Goal: Answer question/provide support

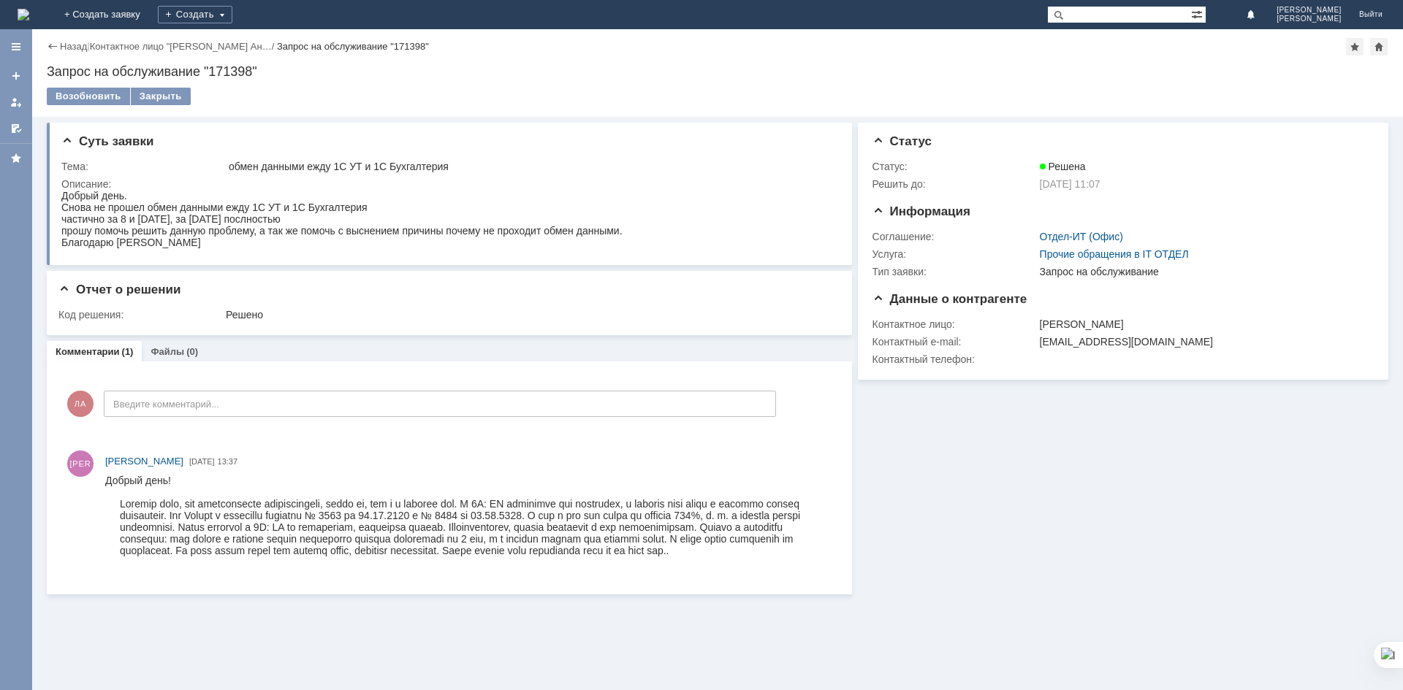
click at [545, 488] on div at bounding box center [467, 493] width 725 height 12
click at [544, 487] on div at bounding box center [467, 493] width 725 height 12
click at [528, 579] on div "[PERSON_NAME] Надежда [DATE] 13:37" at bounding box center [449, 511] width 776 height 143
drag, startPoint x: 608, startPoint y: 1051, endPoint x: 151, endPoint y: 547, distance: 679.6
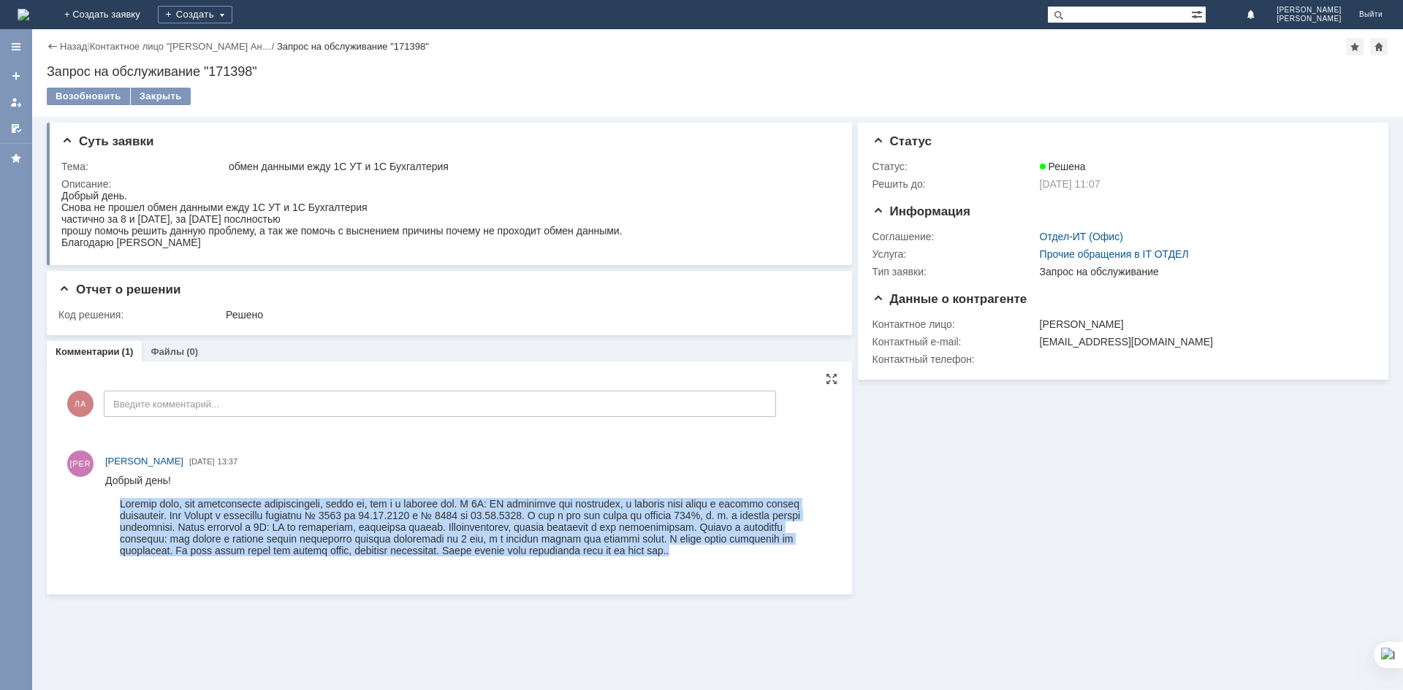
drag, startPoint x: 121, startPoint y: 503, endPoint x: 417, endPoint y: 1045, distance: 616.9
click at [312, 557] on html "Добрый день!" at bounding box center [467, 516] width 725 height 82
copy div "Loremip dolo, sit ametconsecte adipiscingeli, seddo ei, tem i u laboree dol. M …"
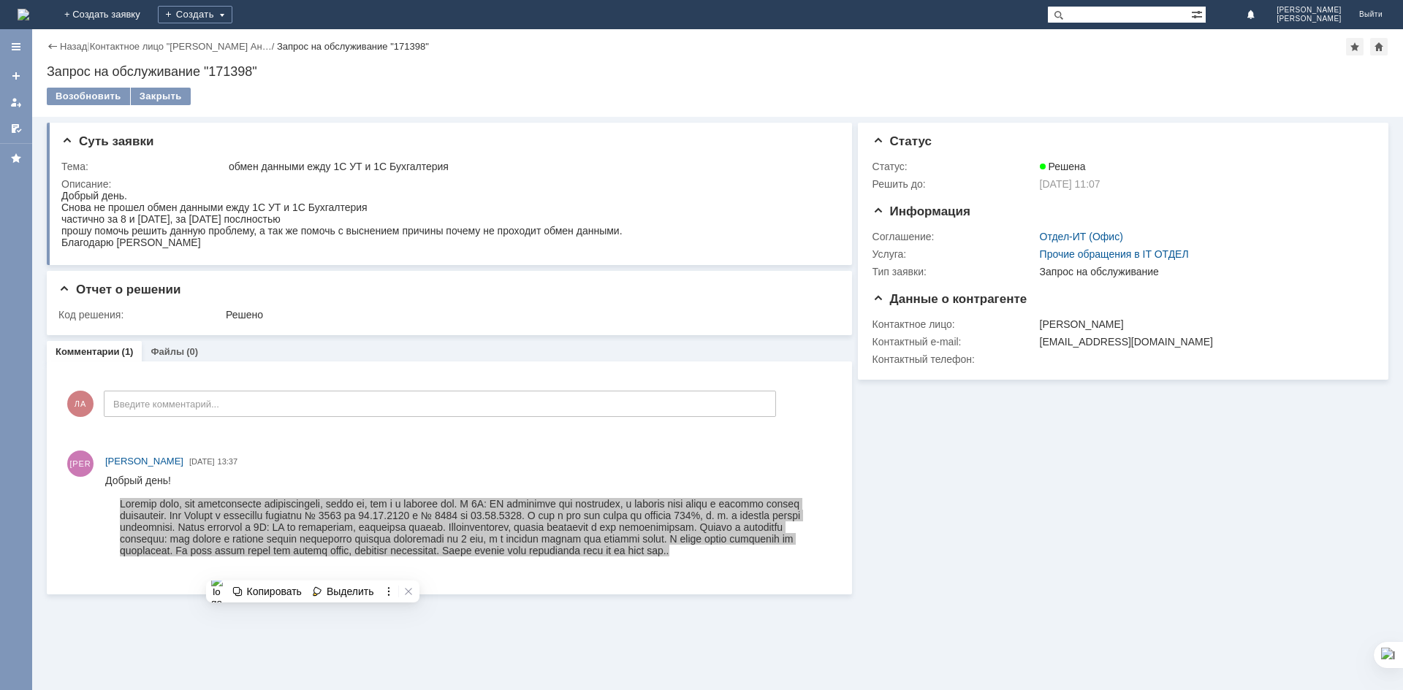
drag, startPoint x: 681, startPoint y: 370, endPoint x: 682, endPoint y: 353, distance: 16.8
click at [679, 367] on div "Комментарии Добавить комментарий ЛА Введите комментарий... 1 Всего комментариев…" at bounding box center [449, 478] width 805 height 233
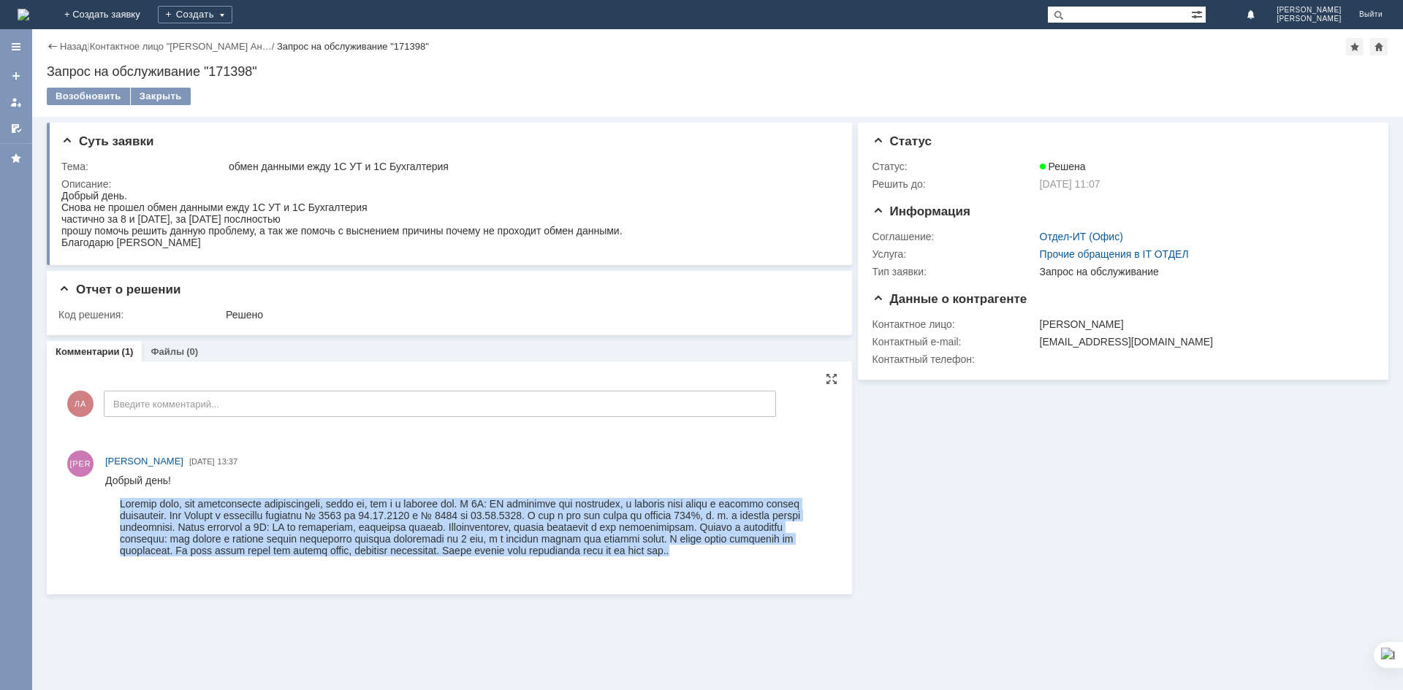
click at [432, 520] on div at bounding box center [475, 527] width 711 height 58
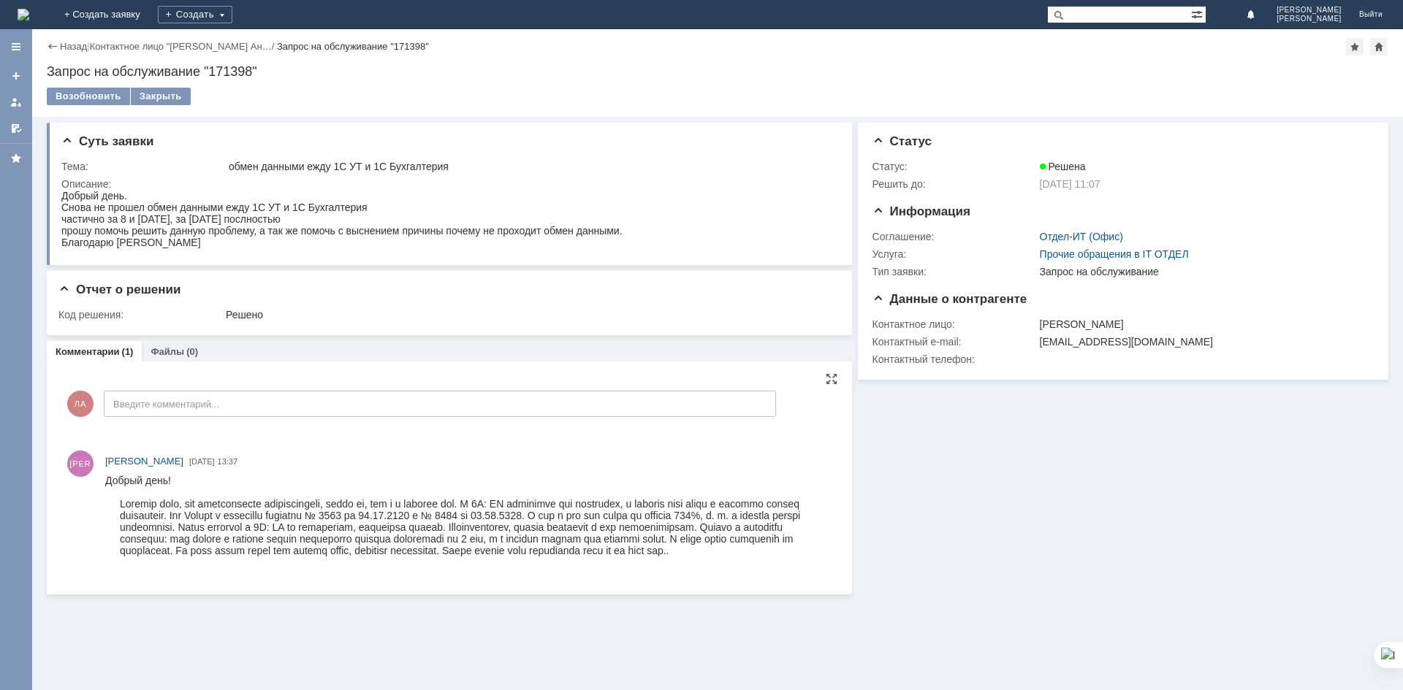
drag, startPoint x: 377, startPoint y: 529, endPoint x: 359, endPoint y: 497, distance: 37.0
click at [376, 529] on div at bounding box center [475, 527] width 711 height 58
click at [53, 42] on div "Назад" at bounding box center [67, 46] width 40 height 11
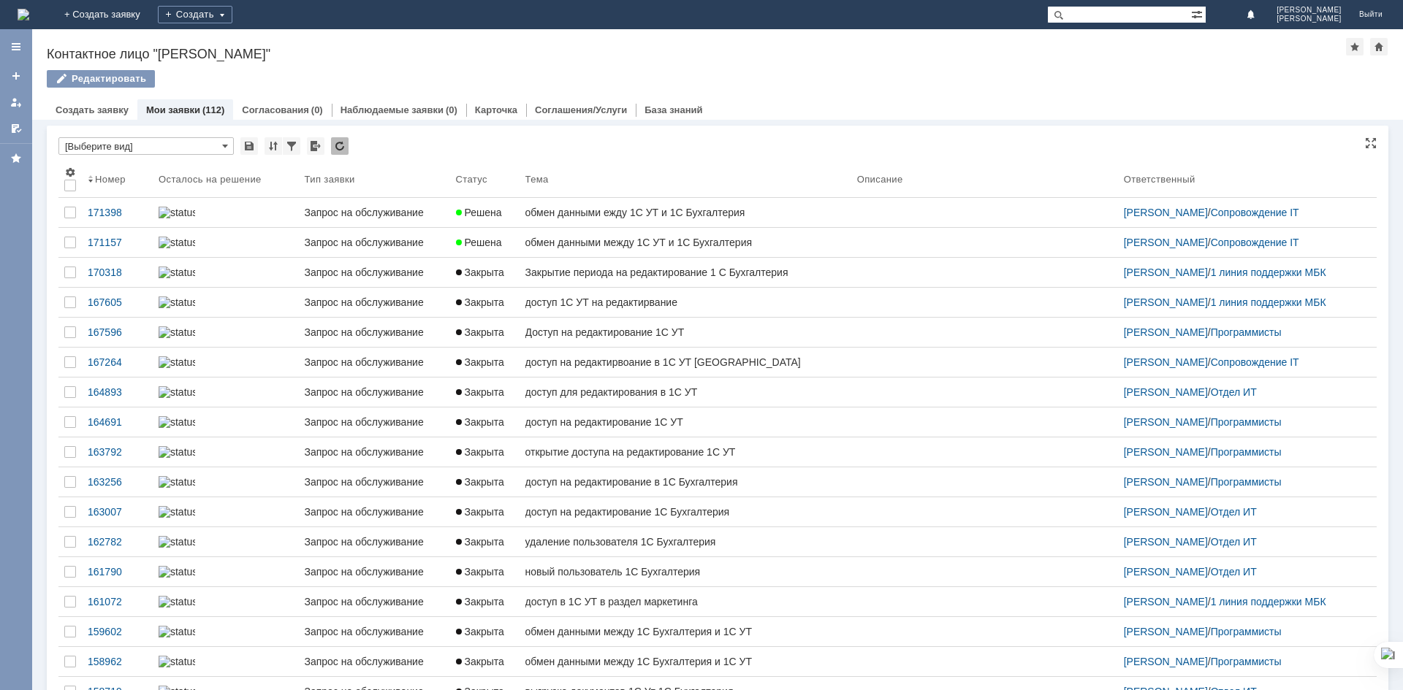
click at [560, 148] on div "* [Выберите вид]" at bounding box center [717, 146] width 1318 height 19
